Goal: Communication & Community: Share content

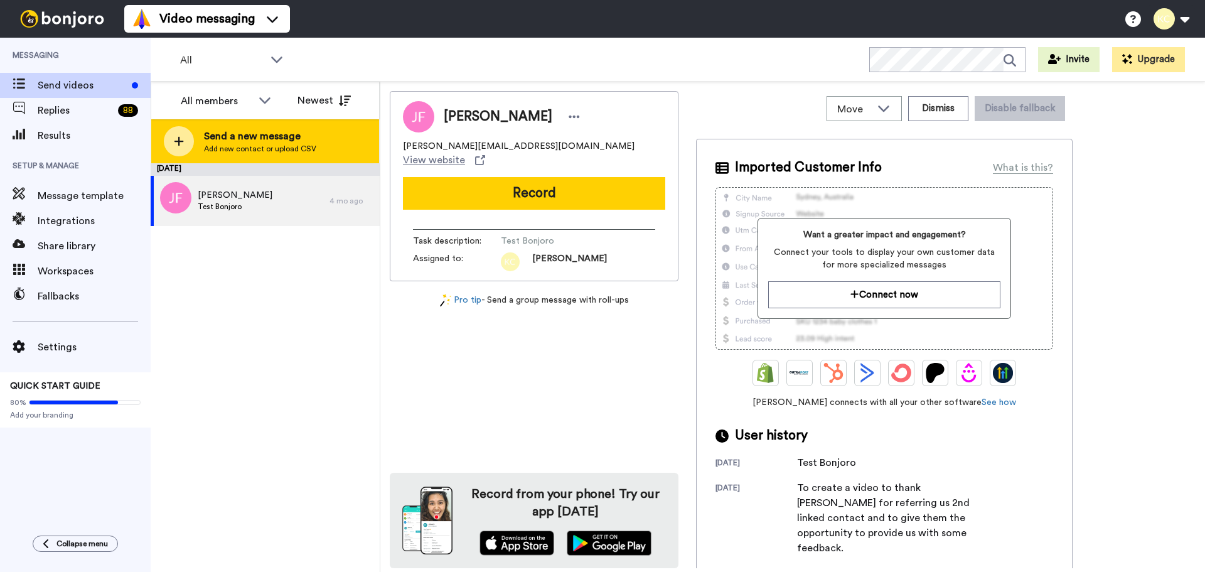
click at [213, 141] on span "Send a new message" at bounding box center [260, 136] width 112 height 15
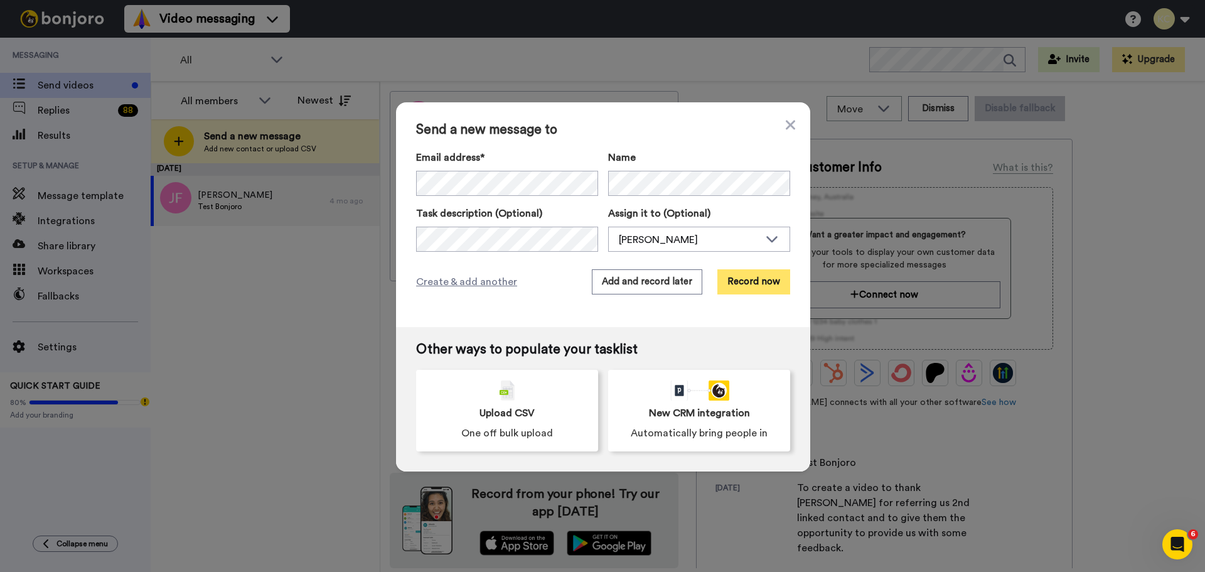
click at [748, 276] on button "Record now" at bounding box center [753, 281] width 73 height 25
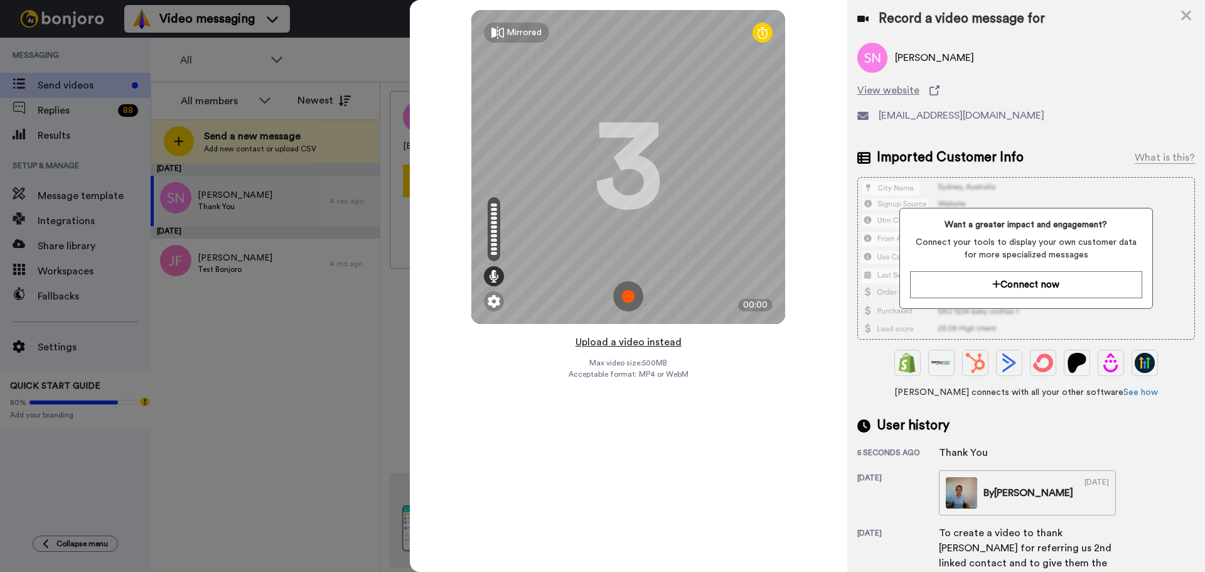
click at [647, 343] on button "Upload a video instead" at bounding box center [629, 342] width 114 height 16
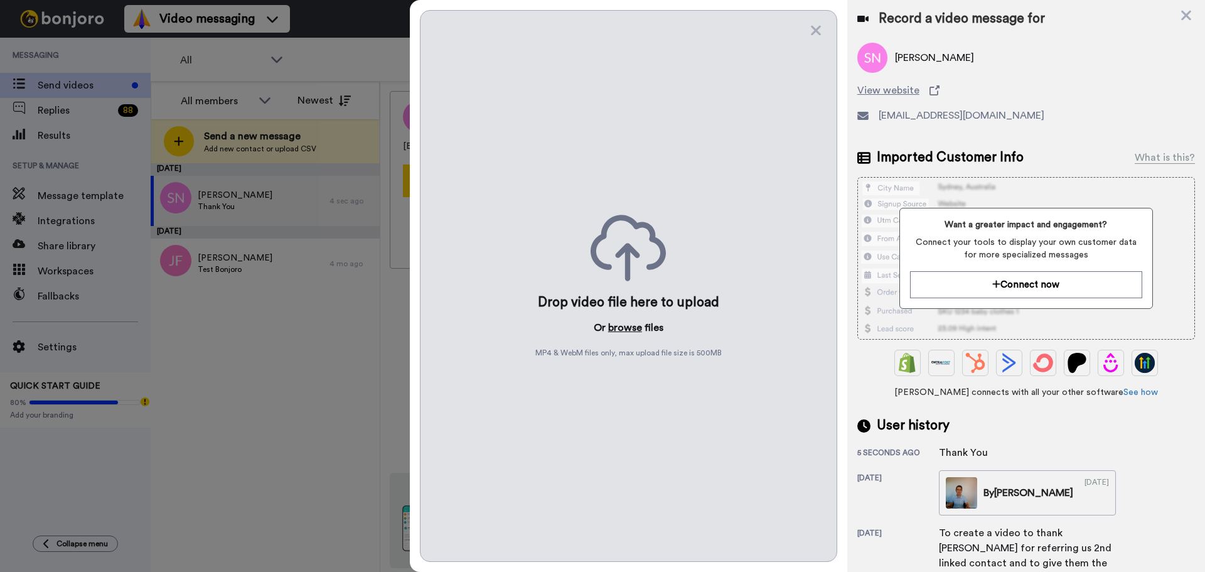
click at [633, 326] on button "browse" at bounding box center [625, 327] width 34 height 15
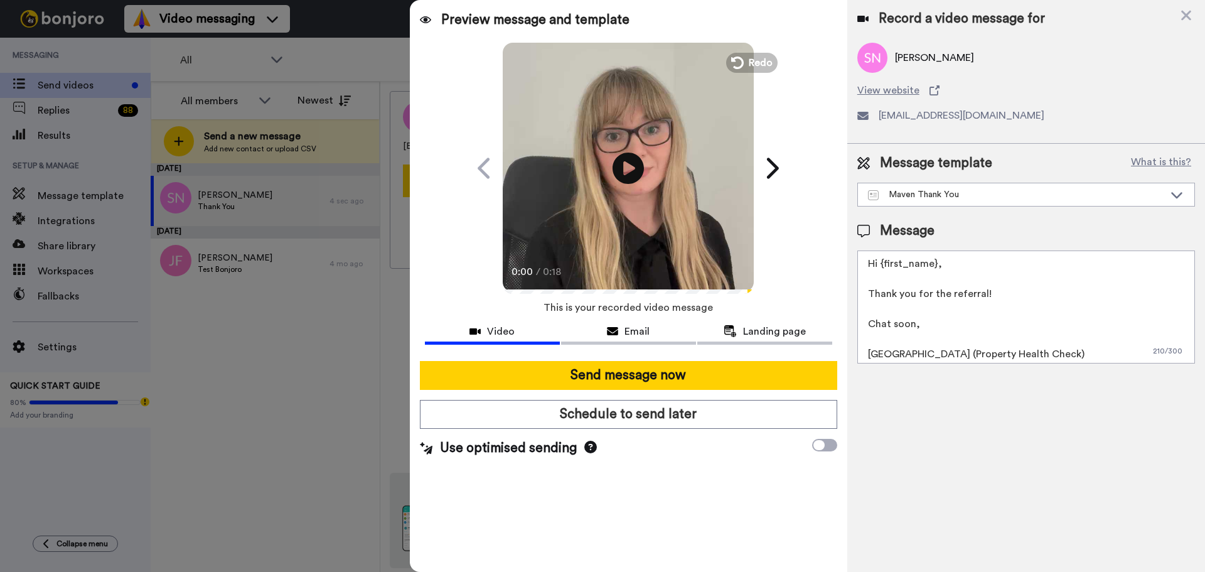
click at [933, 269] on textarea "Hi {first_name}, Thank you for the referral! Chat soon, Cailie (Property Health…" at bounding box center [1026, 306] width 338 height 113
click at [895, 357] on textarea "Hi All, Thank you for the referral! Chat soon, Cailie (Property Health Check)" at bounding box center [1026, 306] width 338 height 113
type textarea "Hi All, Thank you for the referral! Chat soon, Sarah (Property Health Check)"
click at [635, 324] on span "Email" at bounding box center [637, 331] width 25 height 15
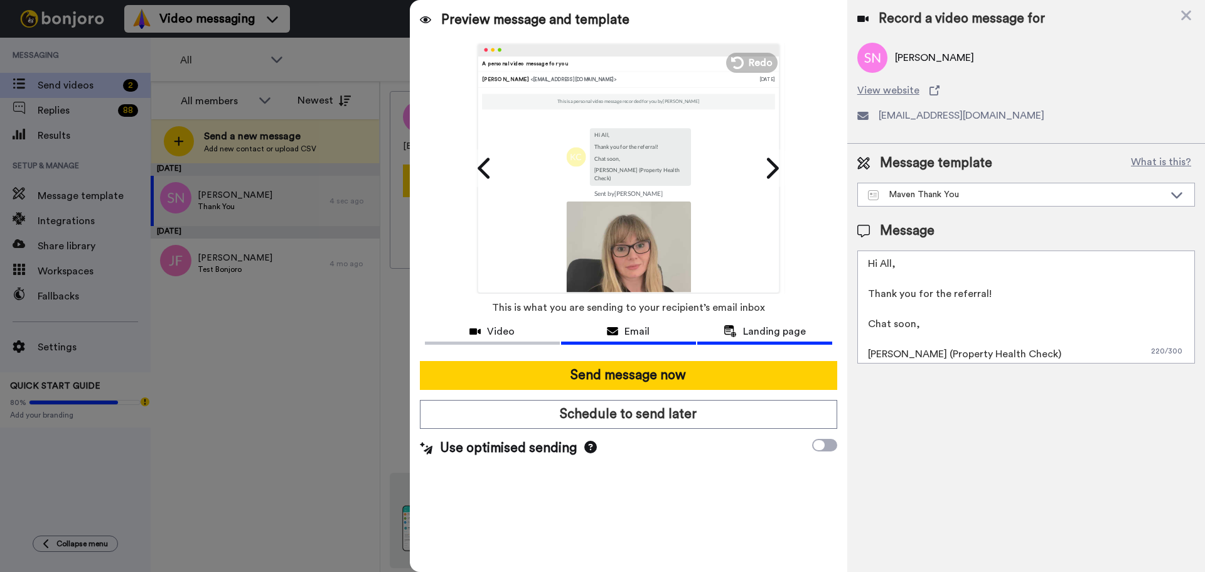
click at [732, 326] on icon at bounding box center [730, 331] width 13 height 12
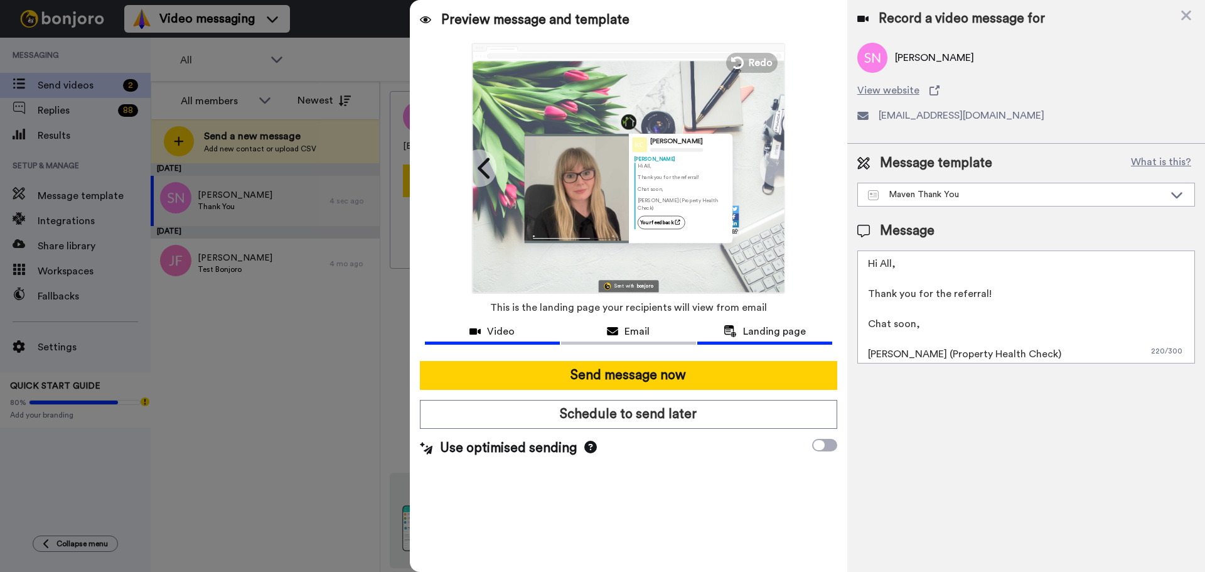
click at [464, 340] on button "Video" at bounding box center [492, 332] width 135 height 23
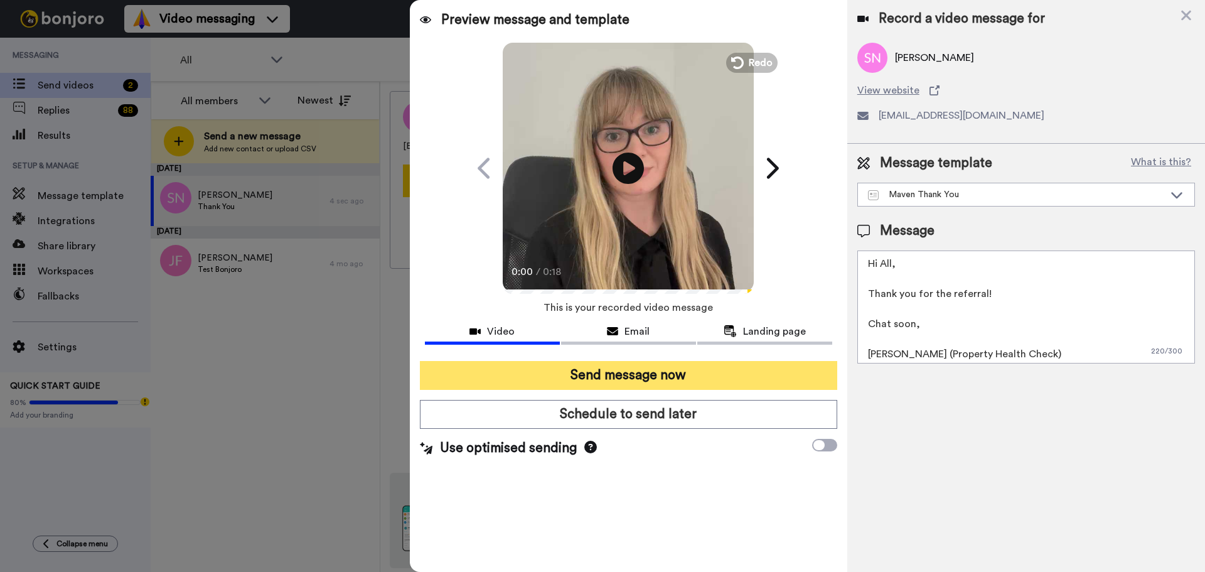
click at [616, 375] on button "Send message now" at bounding box center [628, 375] width 417 height 29
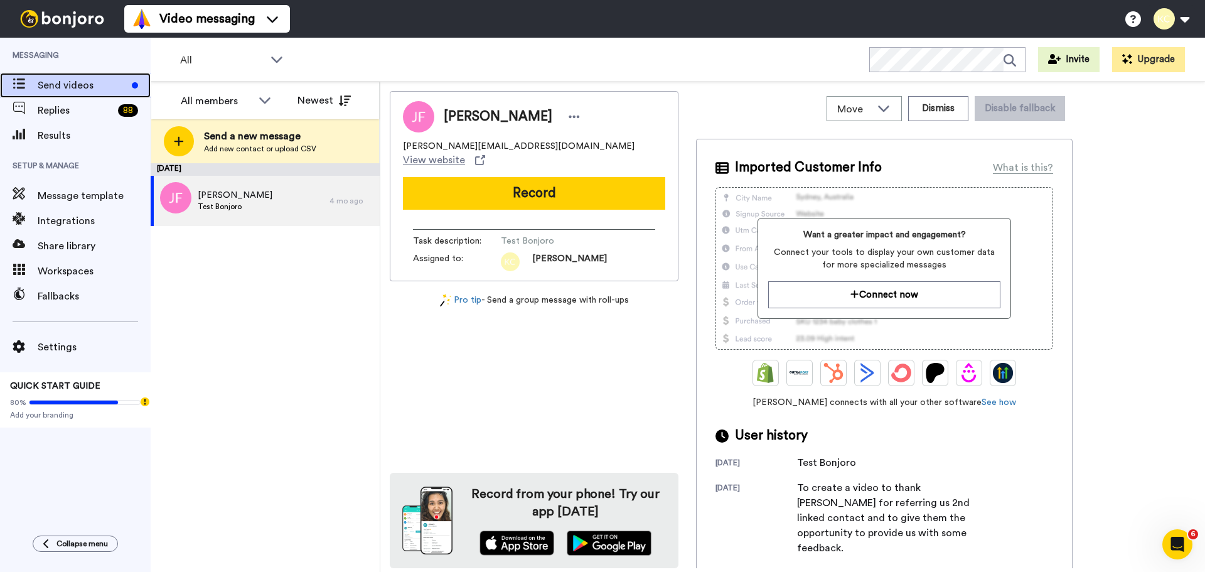
click at [46, 80] on span "Send videos" at bounding box center [82, 85] width 89 height 15
